Goal: Transaction & Acquisition: Purchase product/service

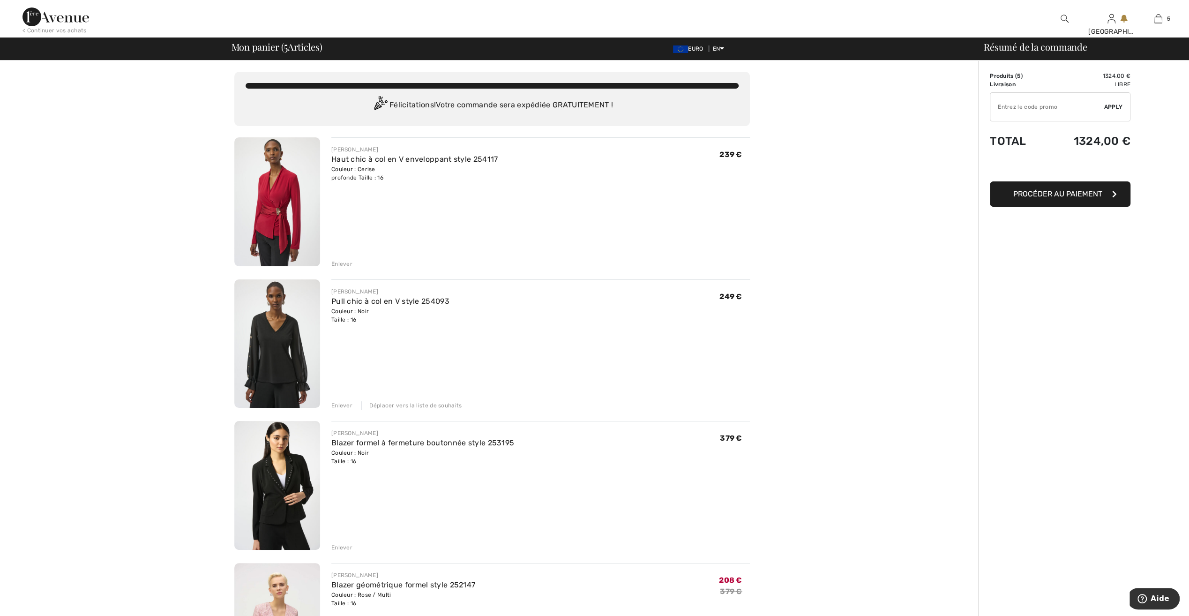
type input "NEW15"
type input "FLASH15"
type input "SALEAVENUE"
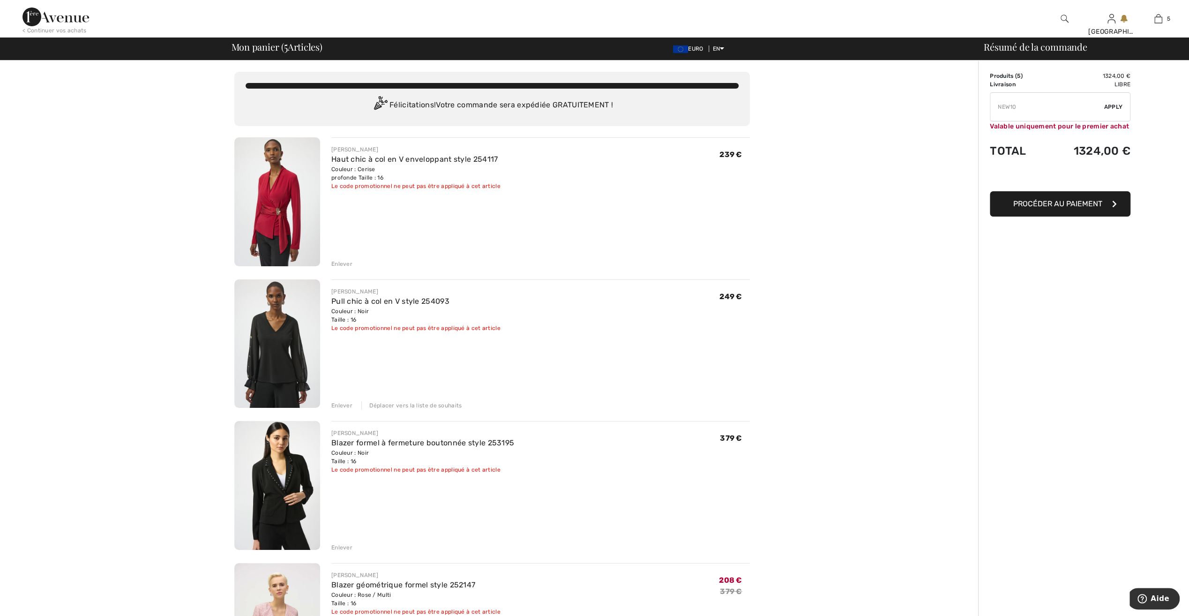
type input "FREEXPRESS"
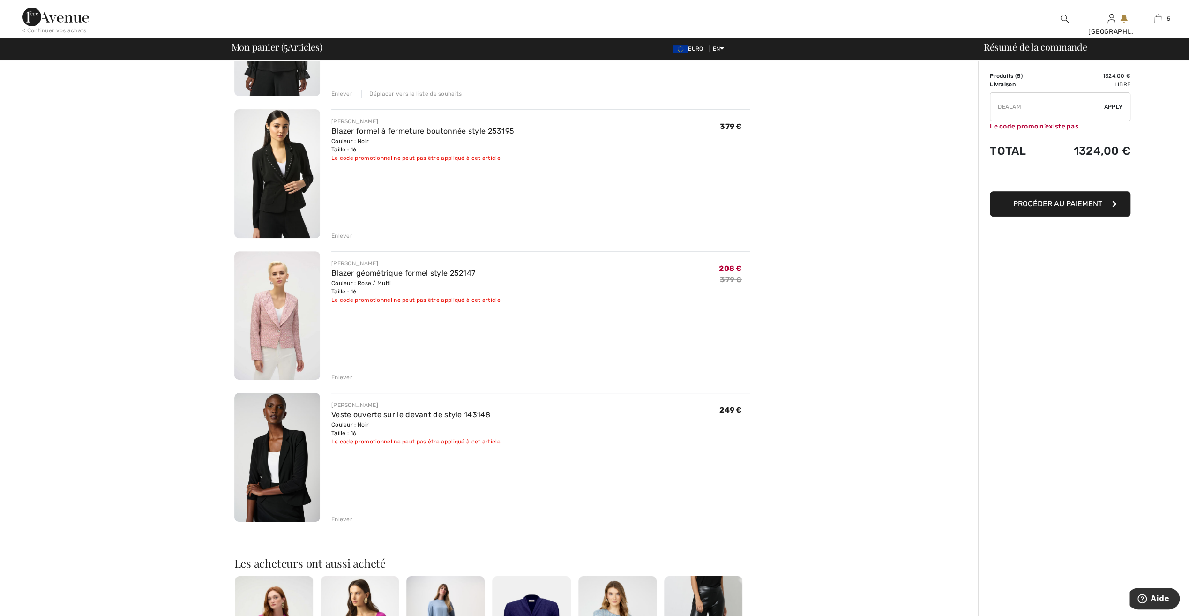
scroll to position [328, 0]
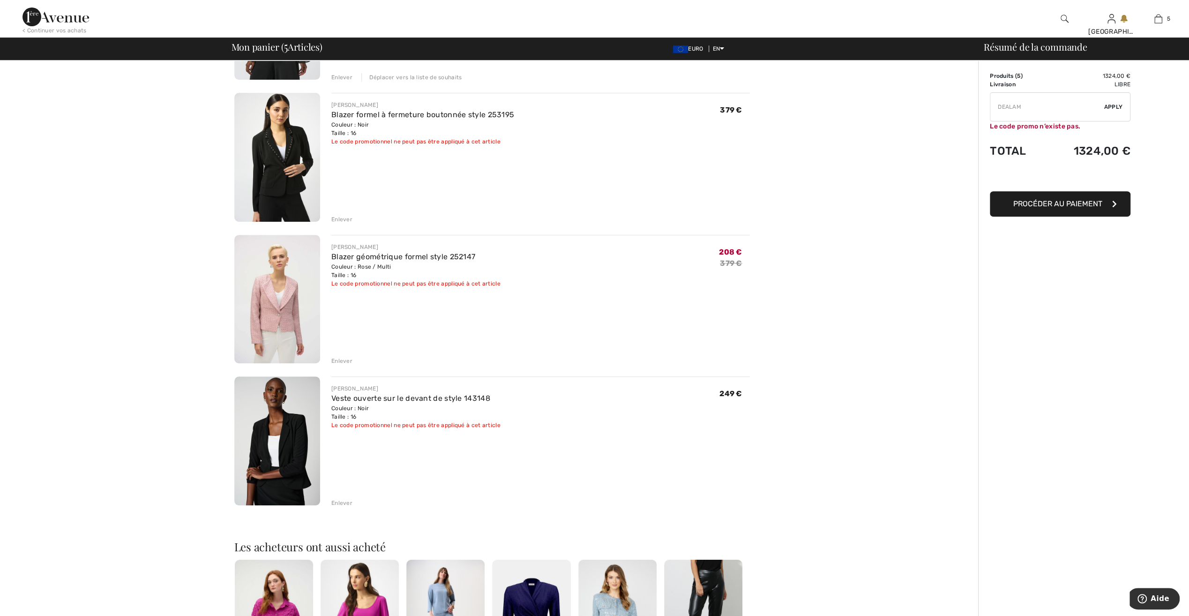
type input "SURPRISE"
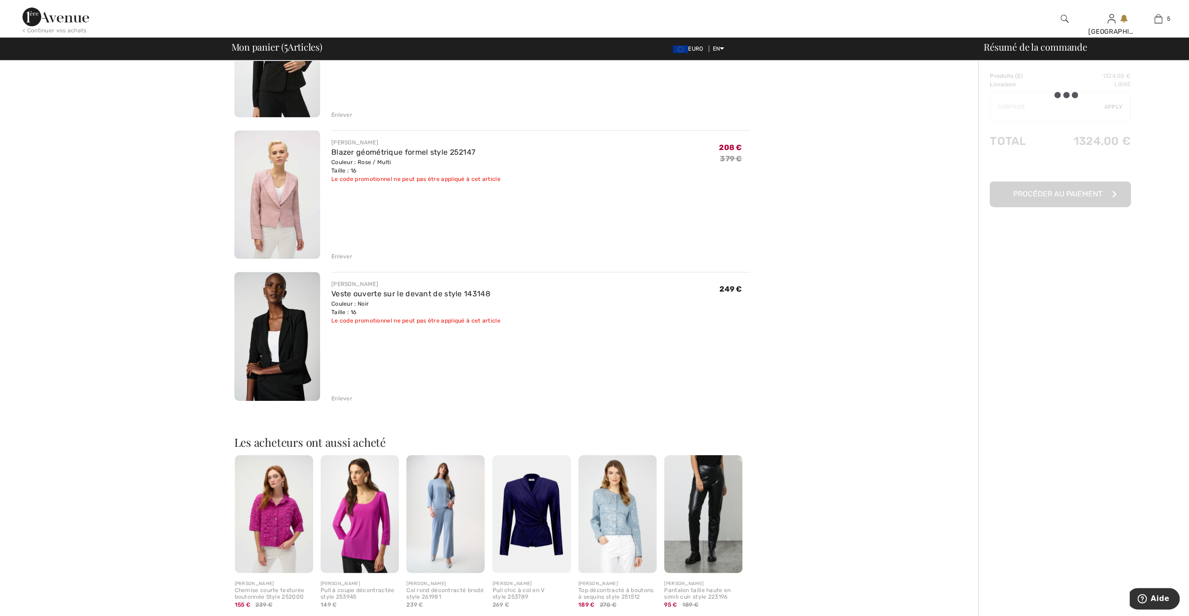
scroll to position [469, 0]
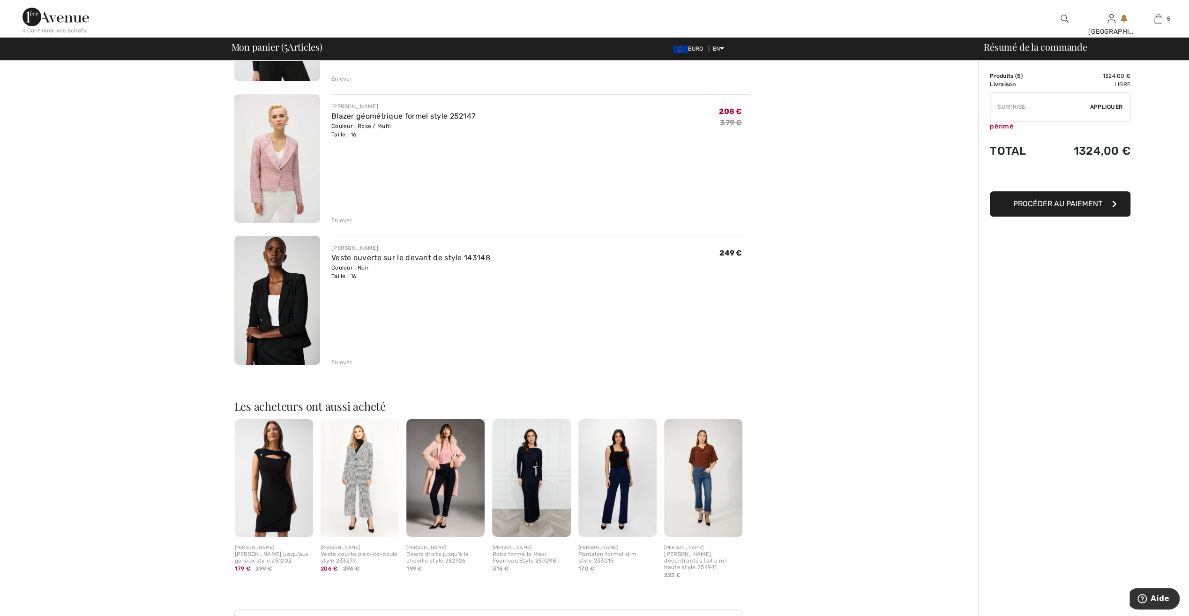
type input "FREEGIFT"
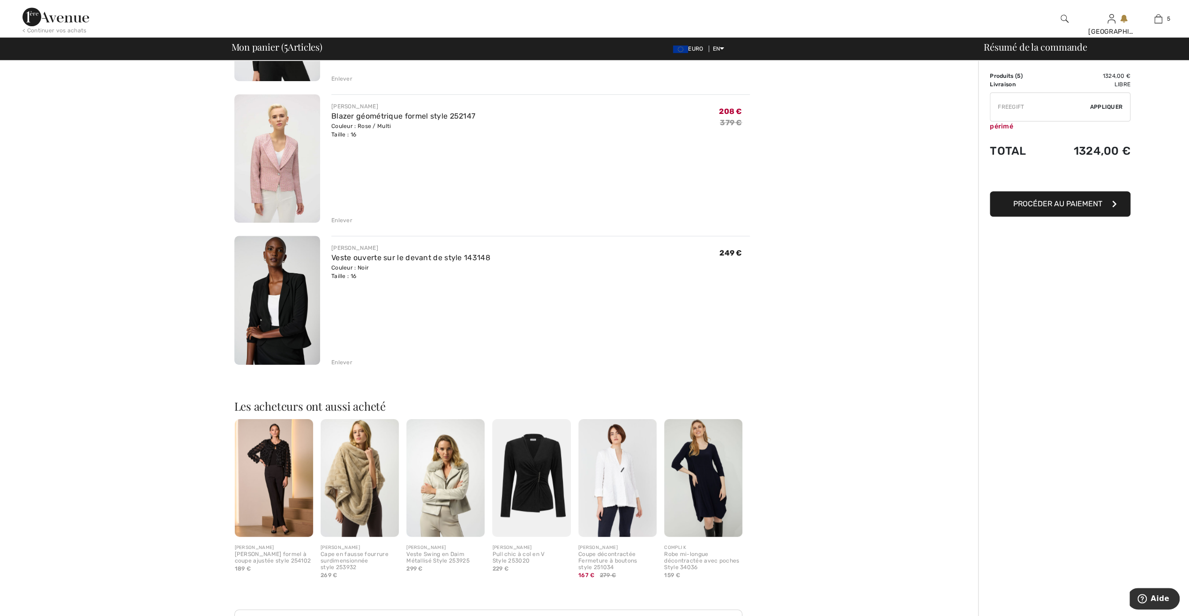
type input "FREEDENIMBAG"
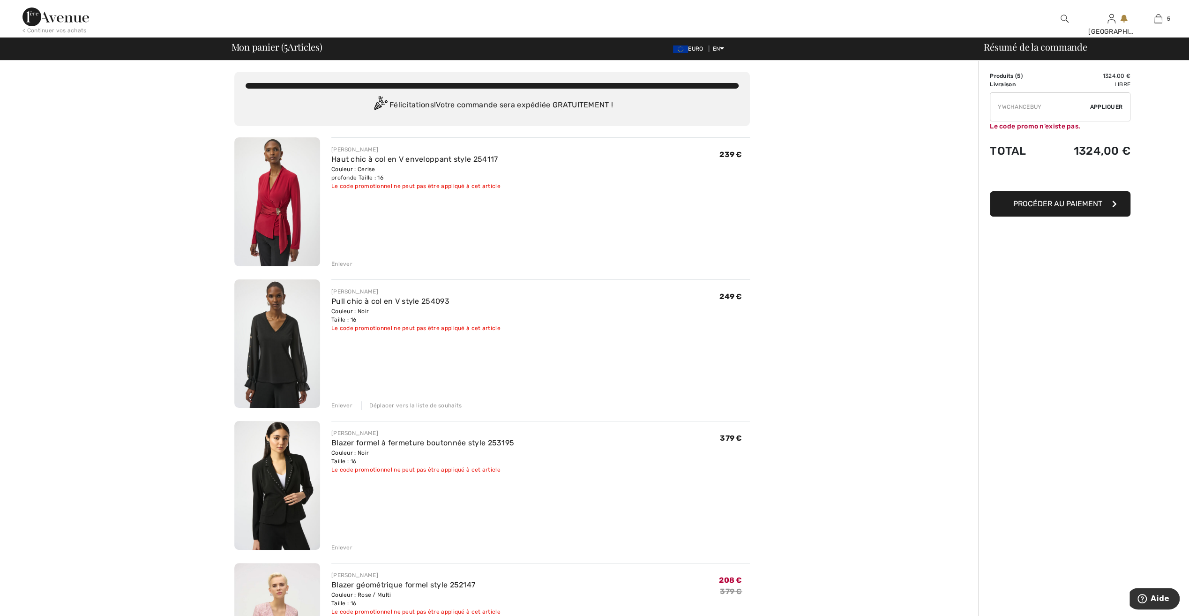
type input "MAMA"
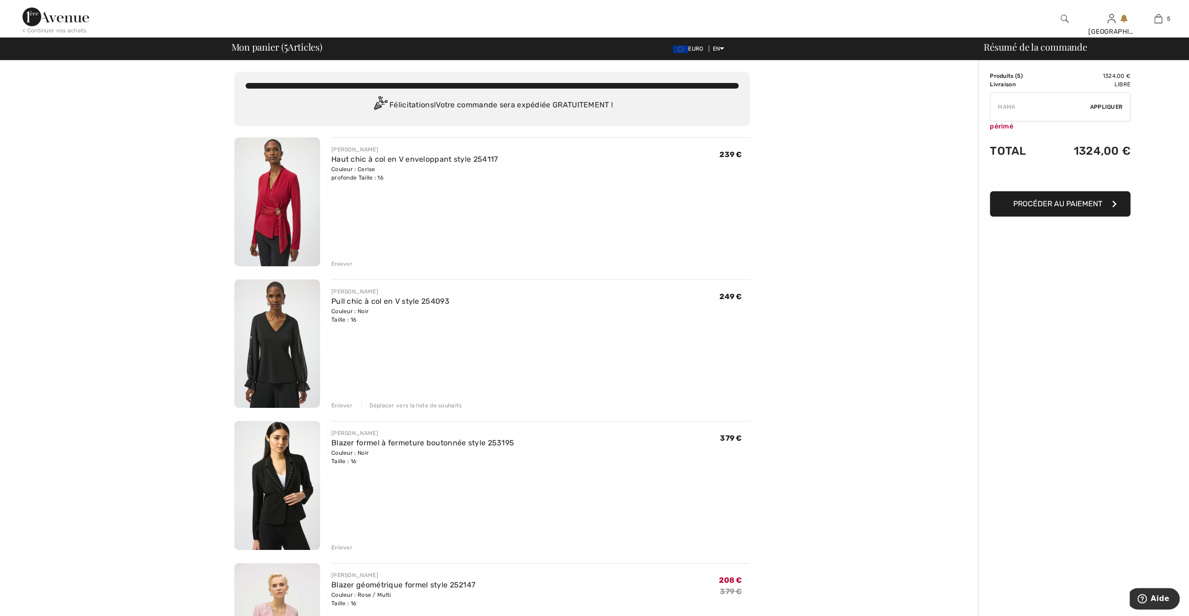
type input "NEW15"
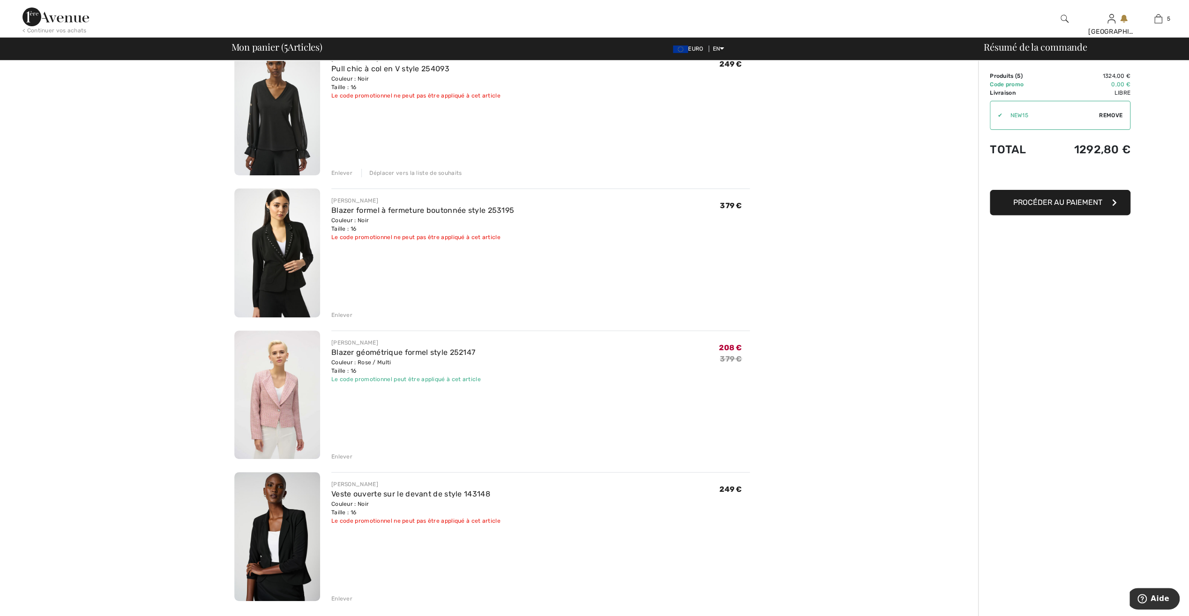
scroll to position [234, 0]
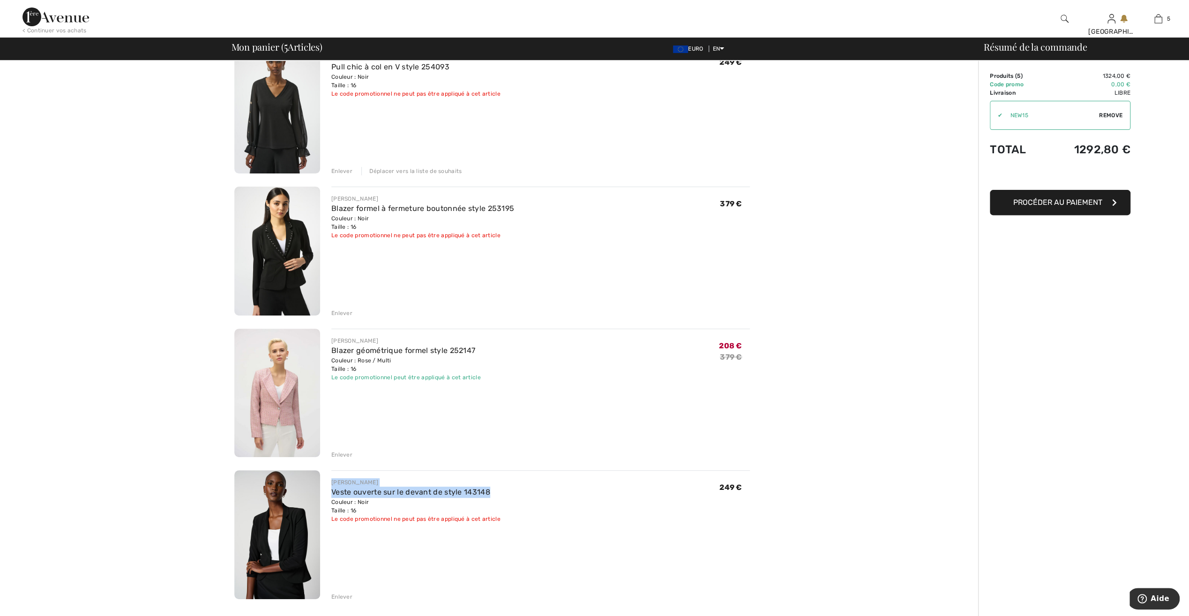
drag, startPoint x: 325, startPoint y: 476, endPoint x: 498, endPoint y: 489, distance: 173.0
click at [498, 489] on div "JOSEPH RIBKOFF Veste ouverte sur le devant de style 143148 Couleur : Noir Taill…" at bounding box center [535, 535] width 430 height 131
drag, startPoint x: 498, startPoint y: 489, endPoint x: 458, endPoint y: 492, distance: 39.5
copy div "JOSEPH RIBKOFF Veste ouverte sur le devant de style 143148"
